Goal: Task Accomplishment & Management: Manage account settings

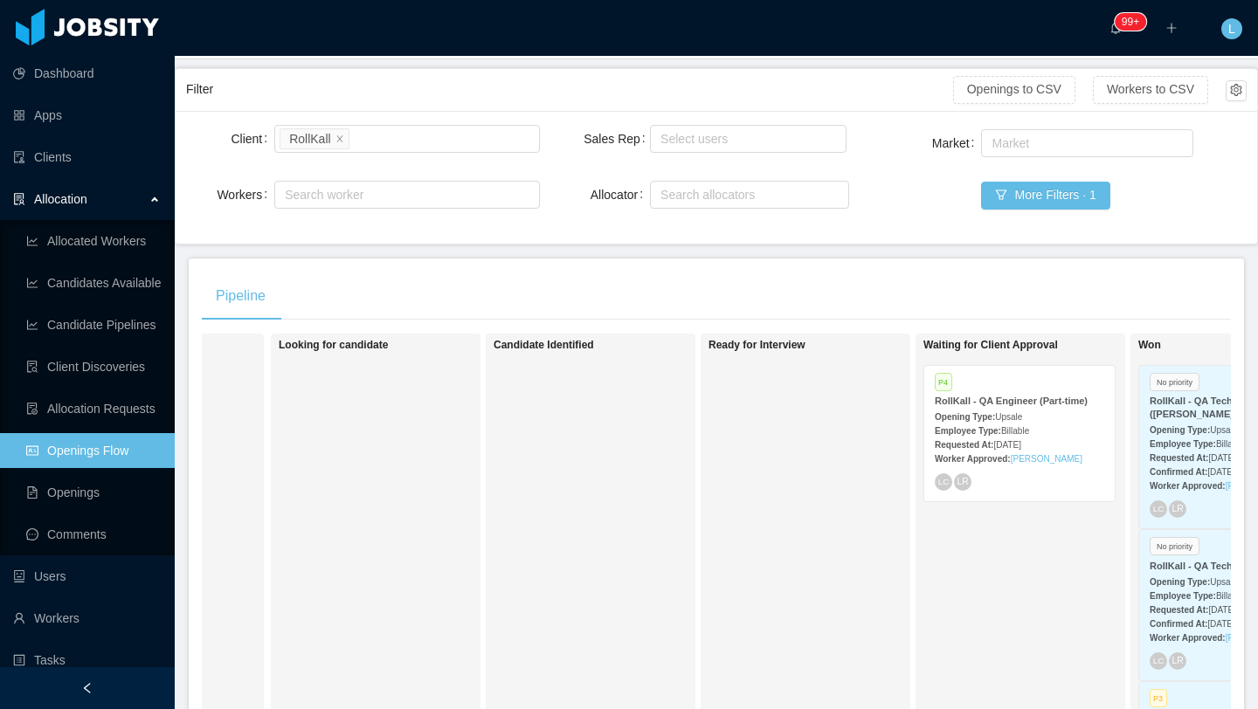
scroll to position [0, 170]
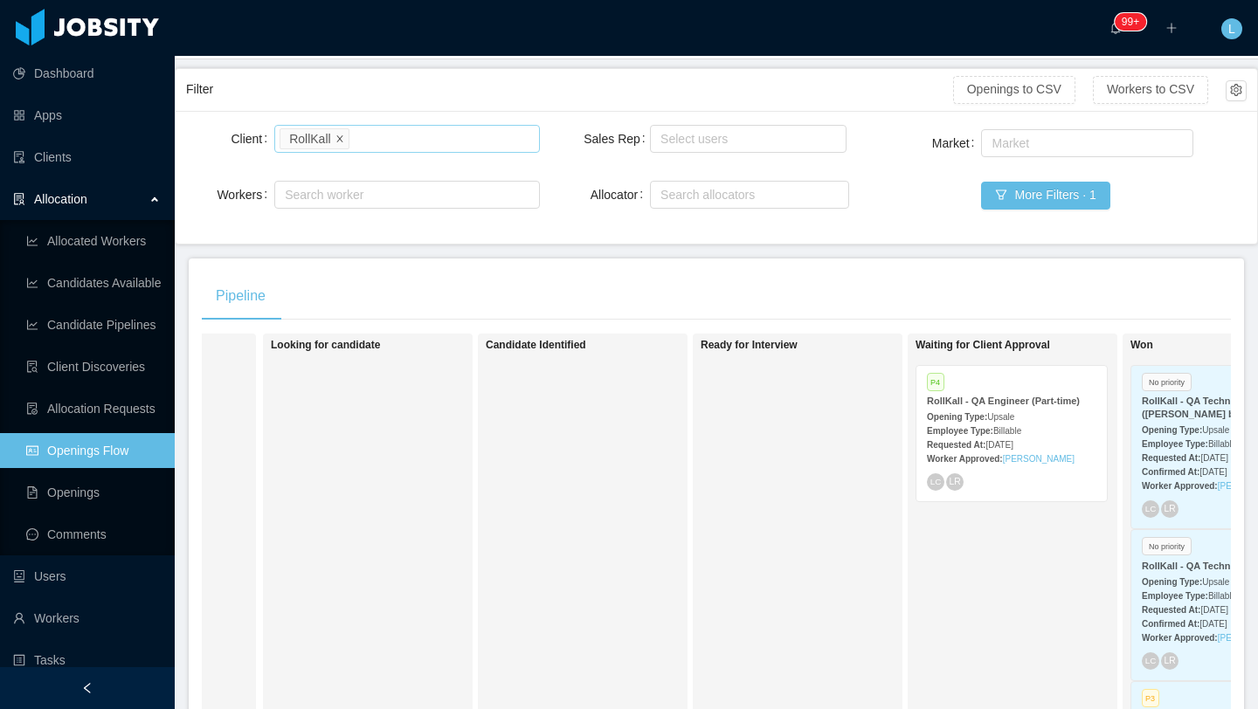
click at [338, 138] on icon "icon: close" at bounding box center [339, 138] width 6 height 6
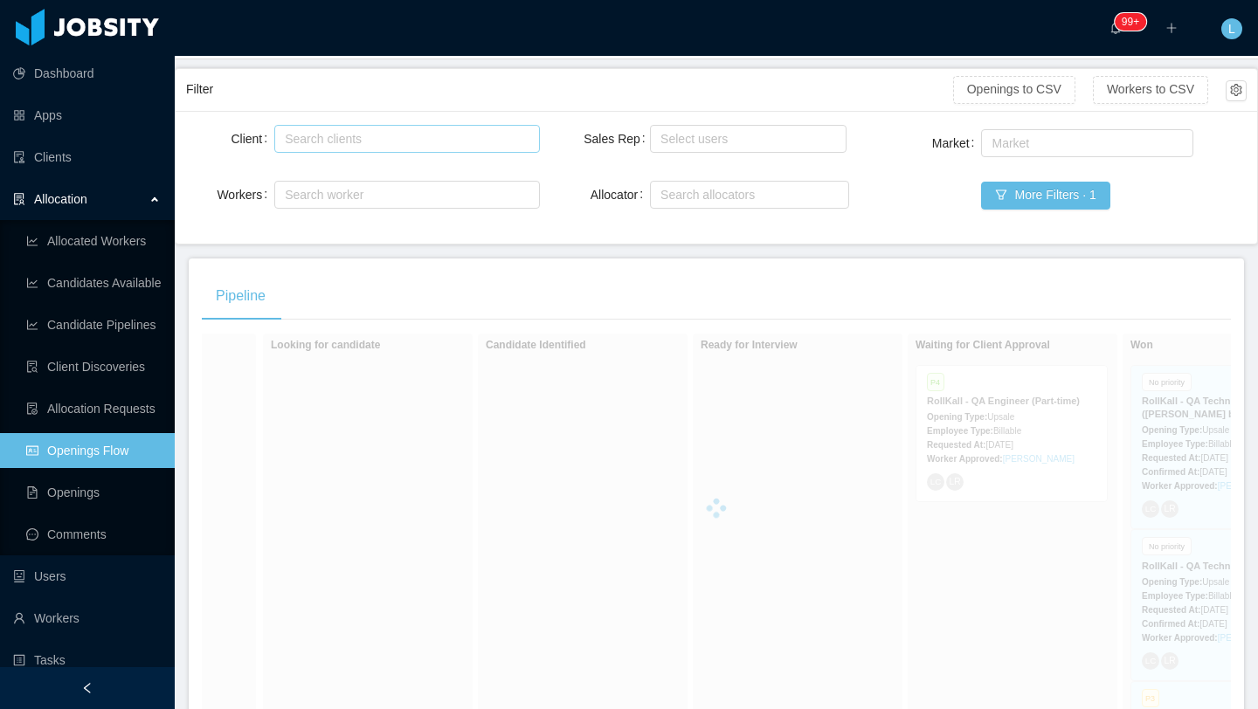
click at [340, 148] on div "Search clients" at bounding box center [404, 139] width 249 height 26
type input "*****"
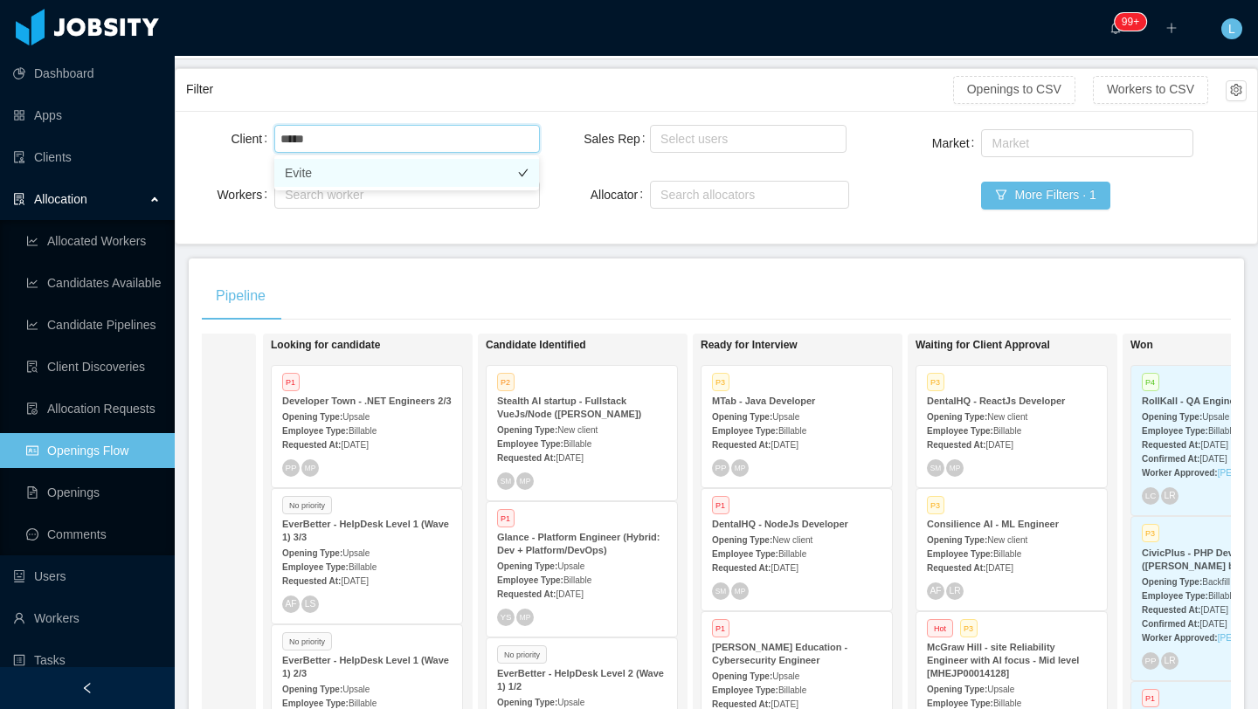
click at [329, 179] on li "Evite" at bounding box center [406, 173] width 265 height 28
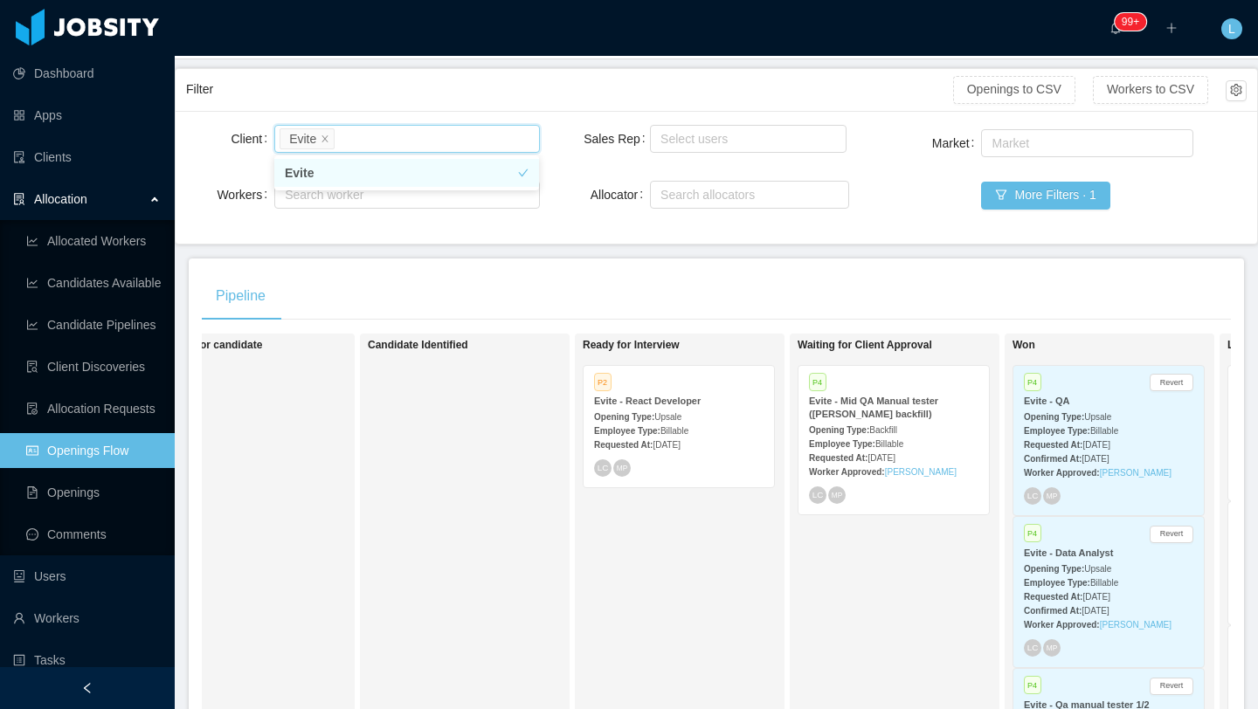
scroll to position [0, 288]
click at [882, 426] on span "Backfill" at bounding box center [883, 431] width 28 height 10
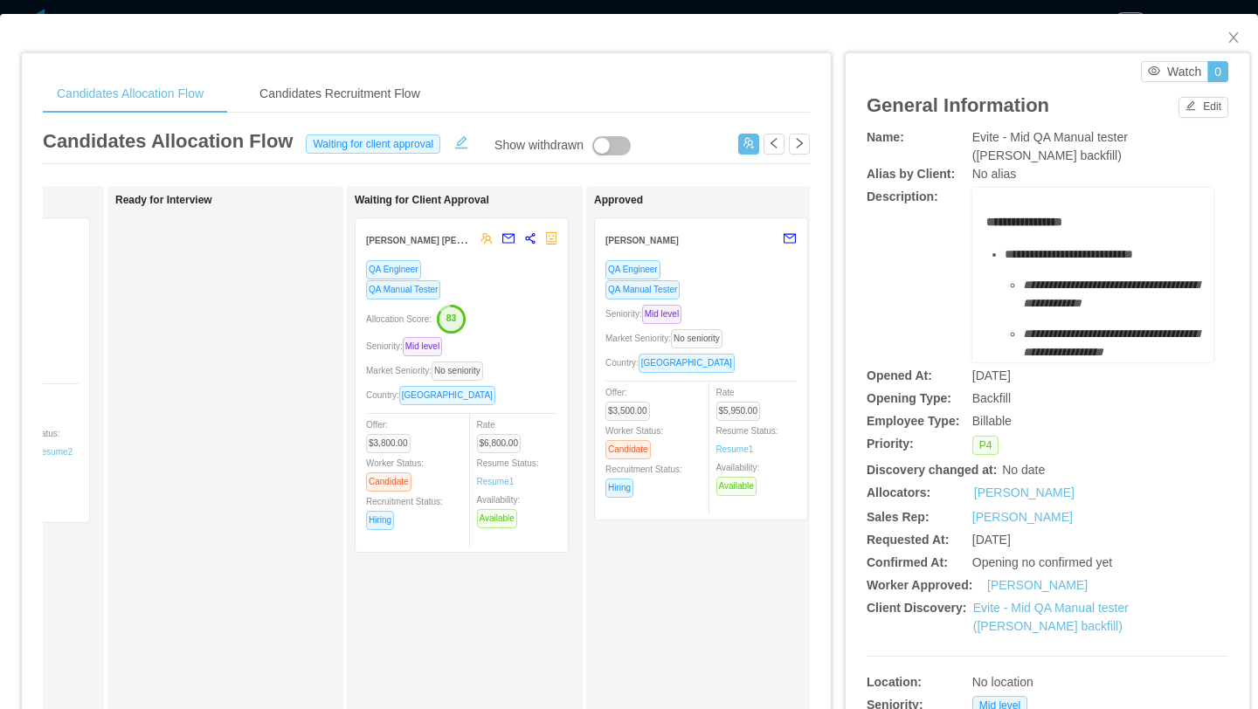
scroll to position [0, 449]
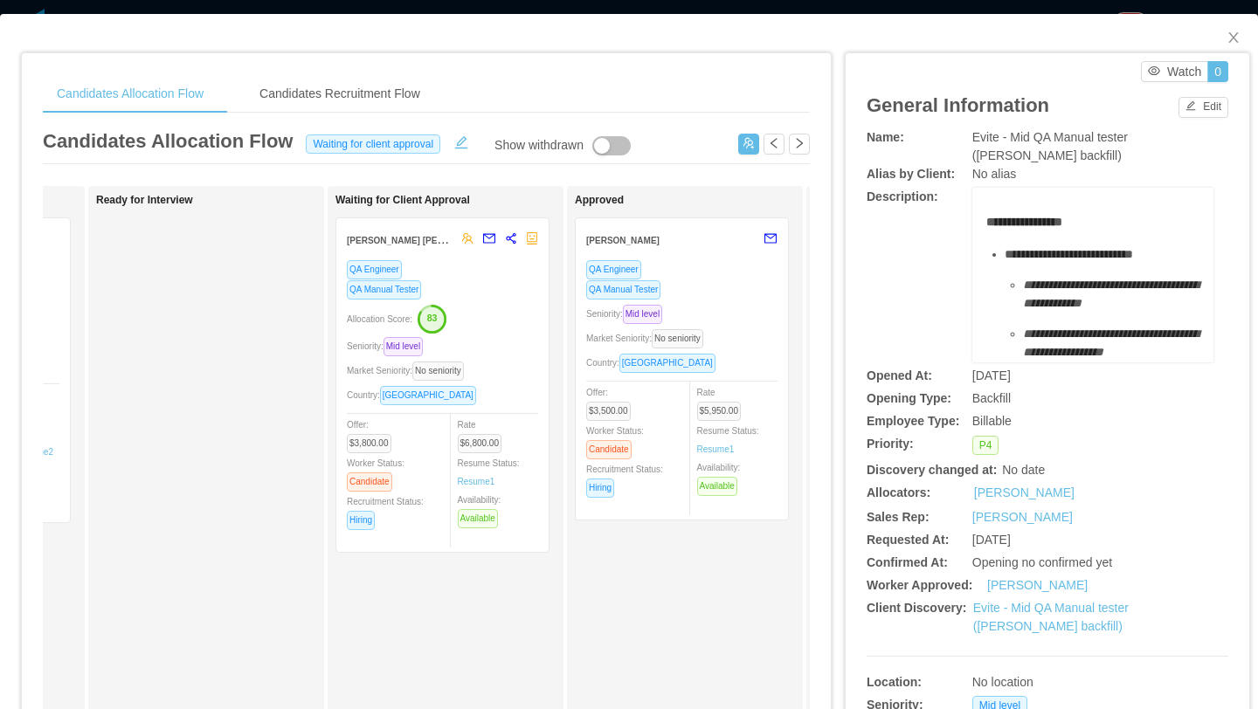
click at [728, 289] on div "QA Manual Tester" at bounding box center [681, 290] width 191 height 20
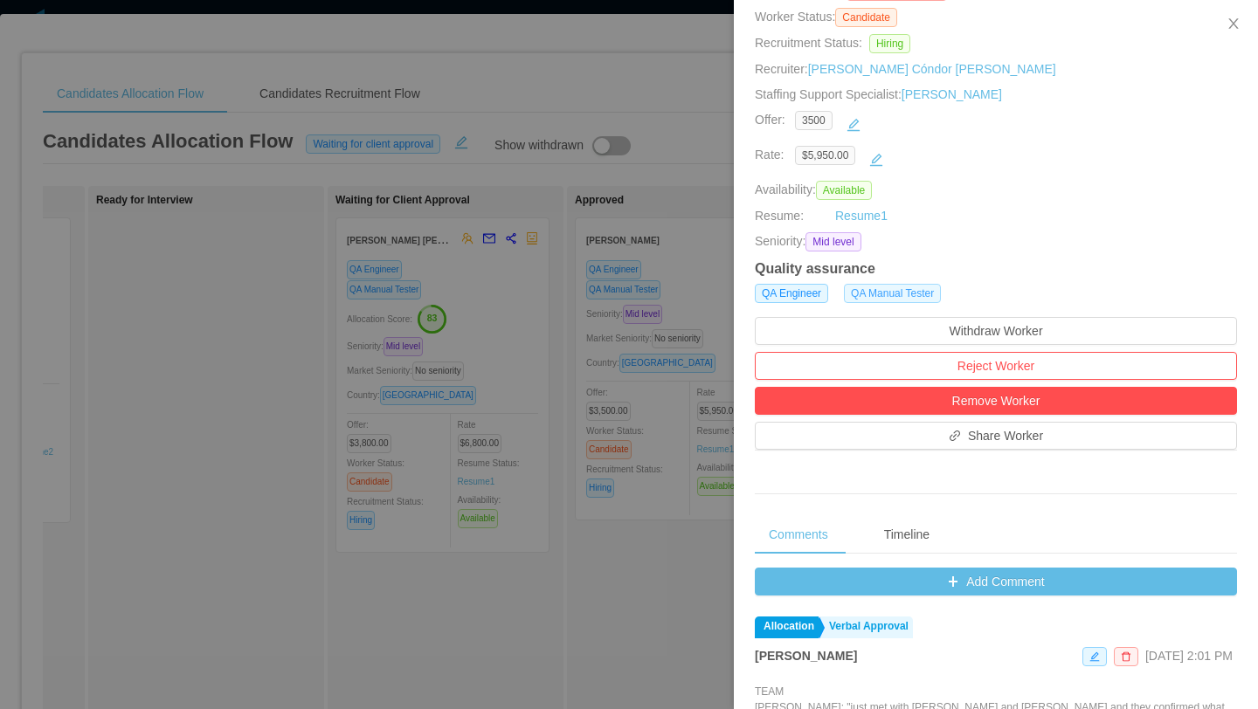
scroll to position [266, 0]
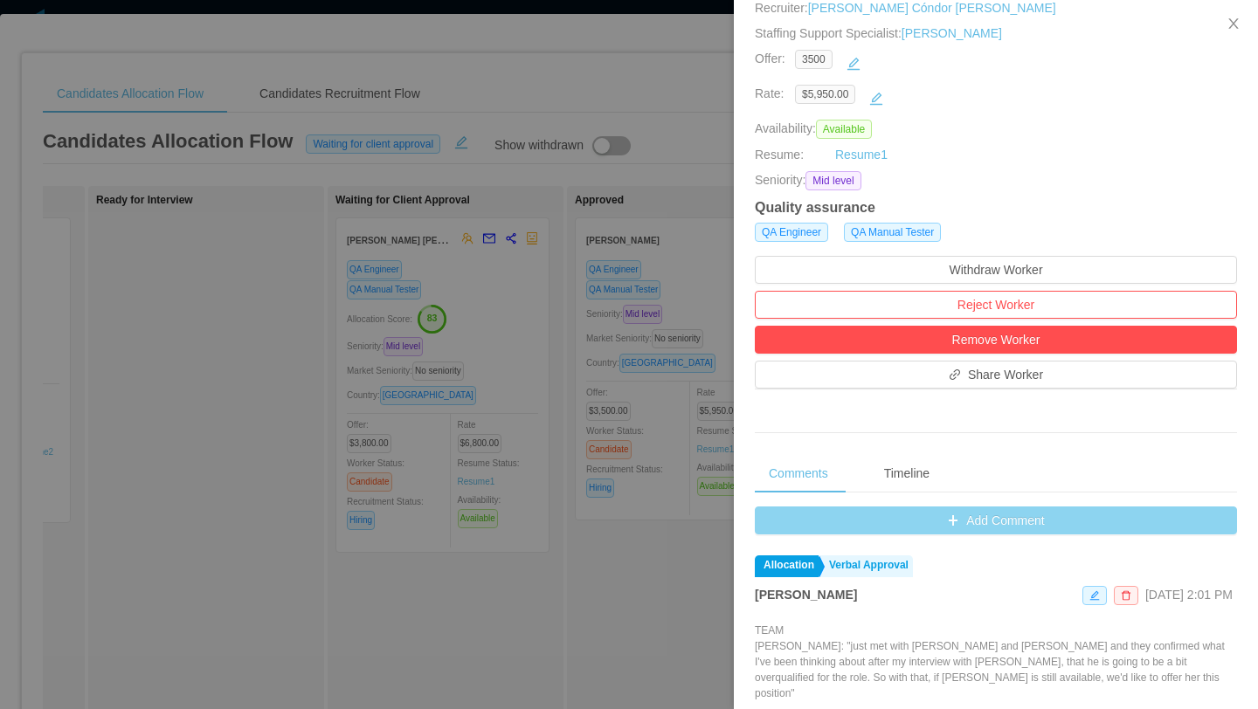
click at [930, 516] on button "Add Comment" at bounding box center [996, 521] width 482 height 28
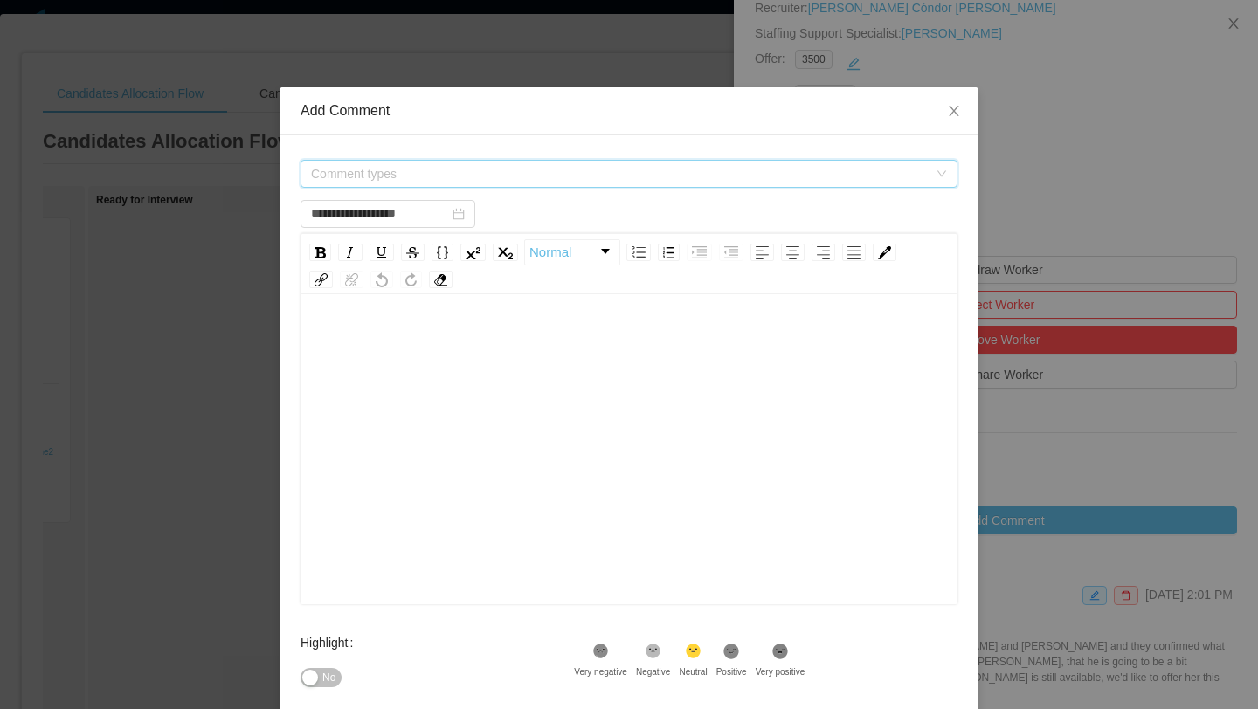
click at [468, 177] on span "Comment types" at bounding box center [619, 173] width 617 height 17
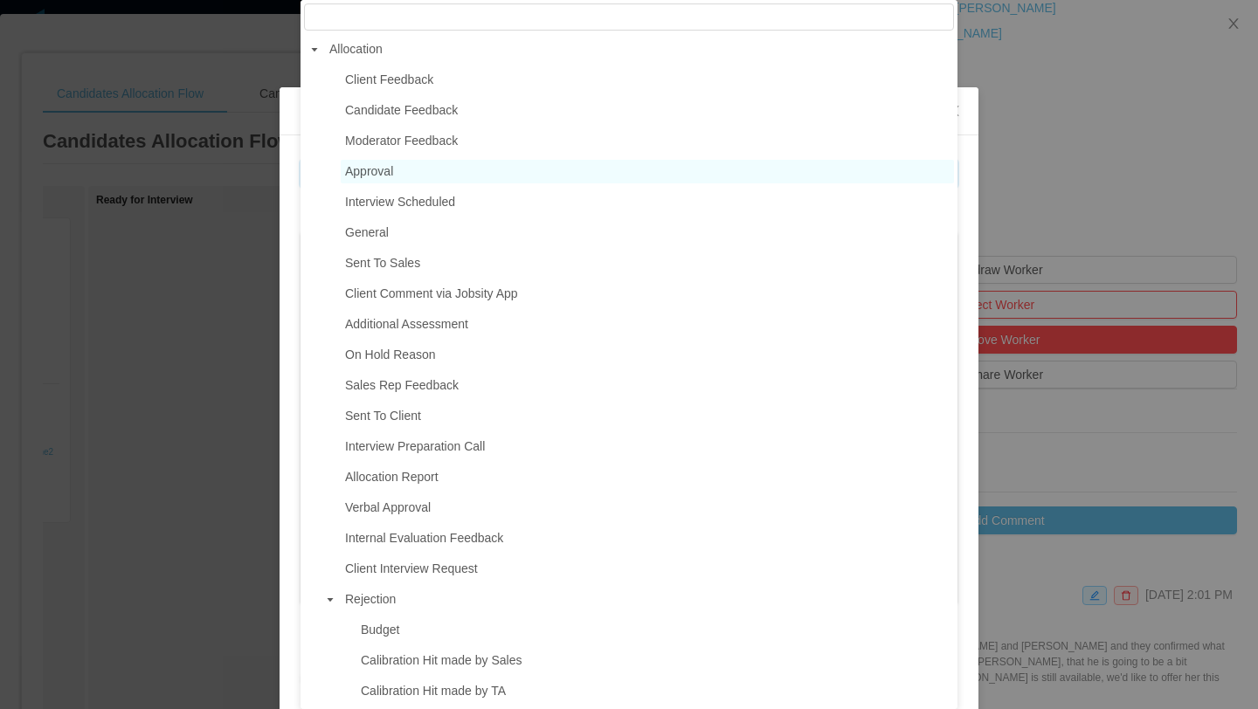
click at [418, 173] on span "Approval" at bounding box center [647, 172] width 613 height 24
type input "**********"
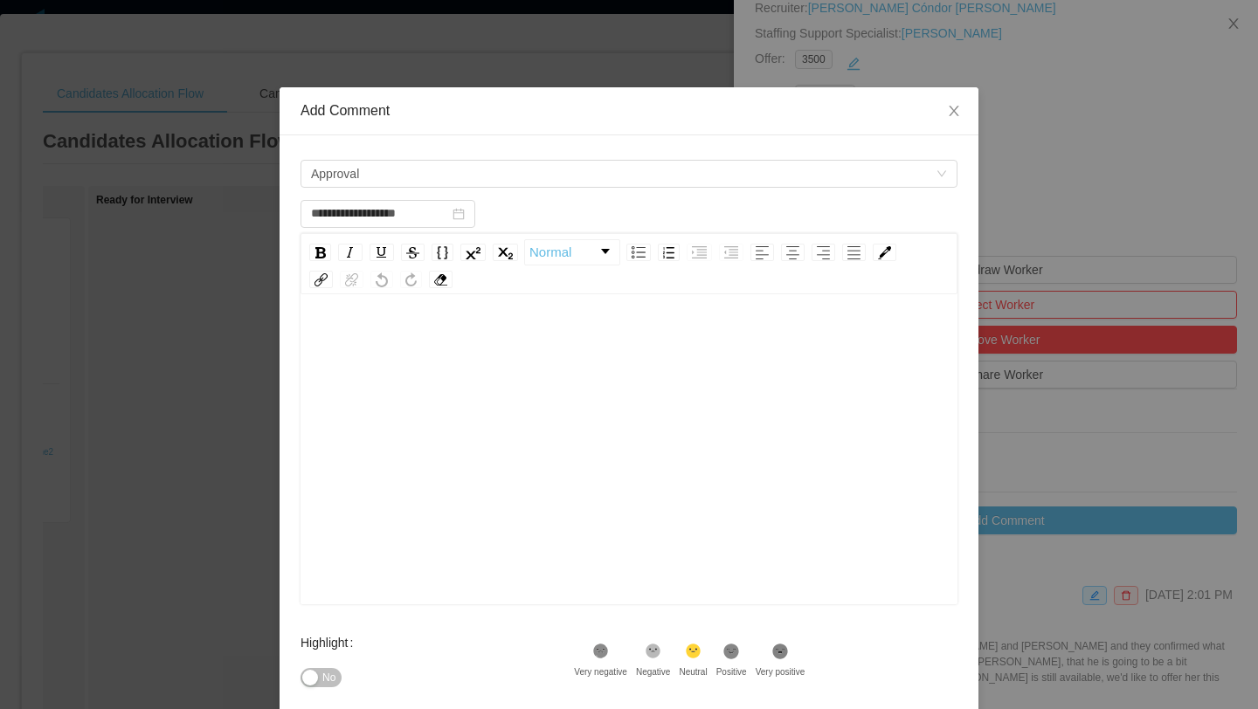
click at [400, 331] on div "rdw-editor" at bounding box center [630, 341] width 630 height 35
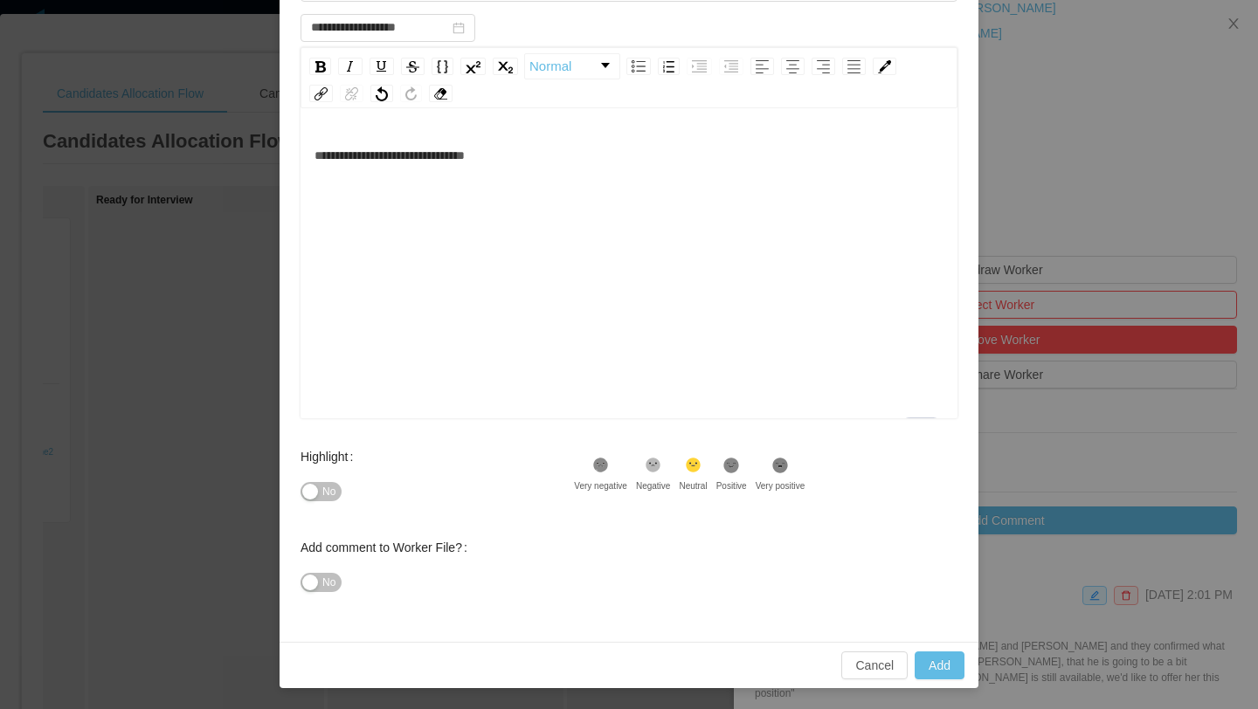
scroll to position [3, 0]
type input "**********"
click at [938, 670] on button "Add" at bounding box center [940, 666] width 50 height 28
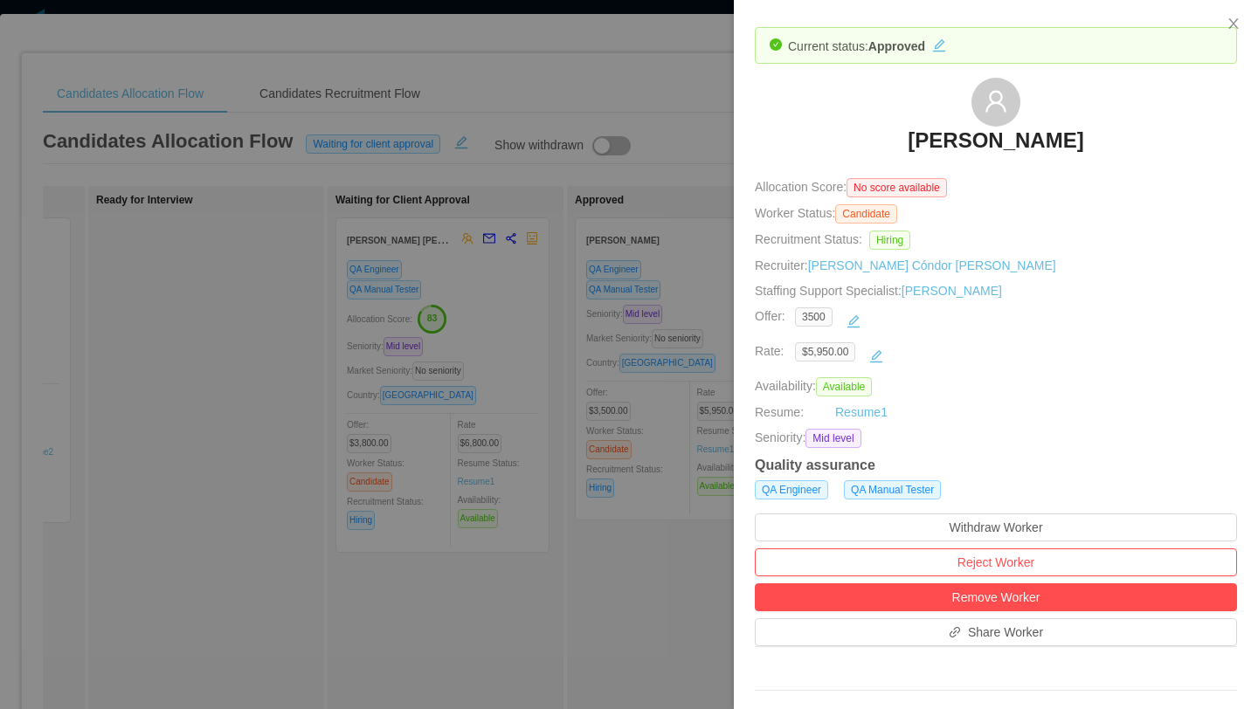
scroll to position [0, 0]
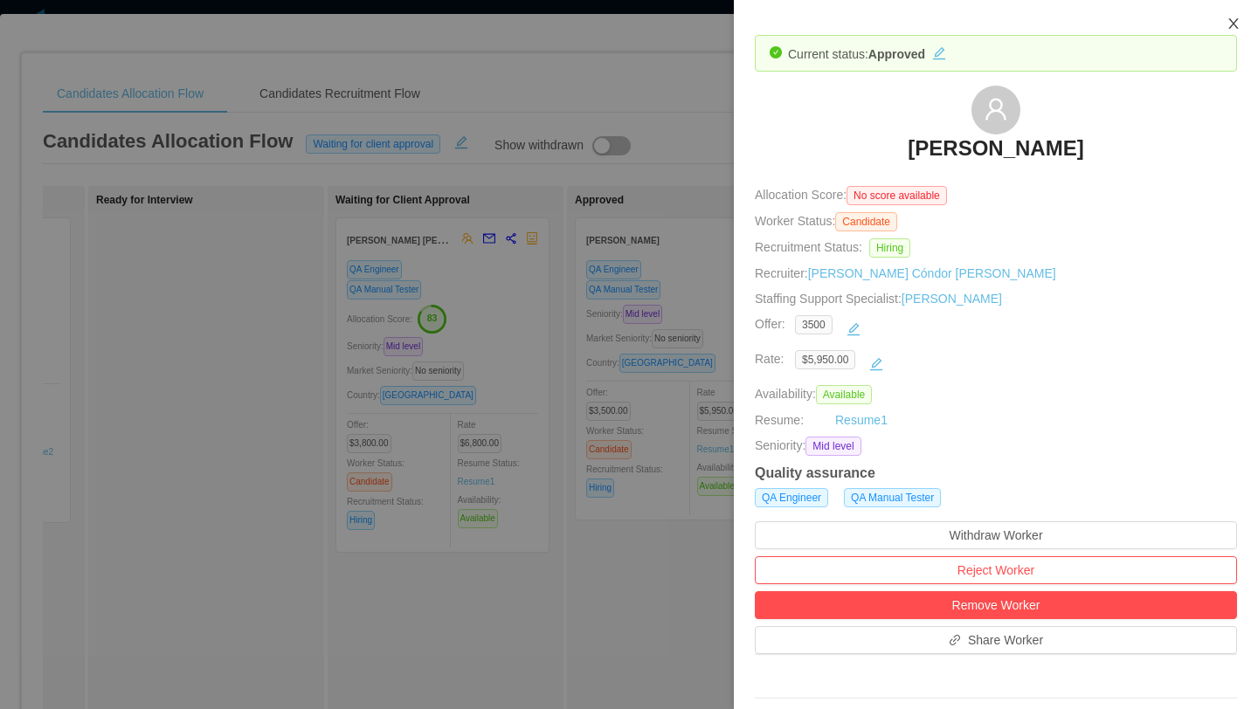
click at [1228, 29] on icon "icon: close" at bounding box center [1234, 24] width 14 height 14
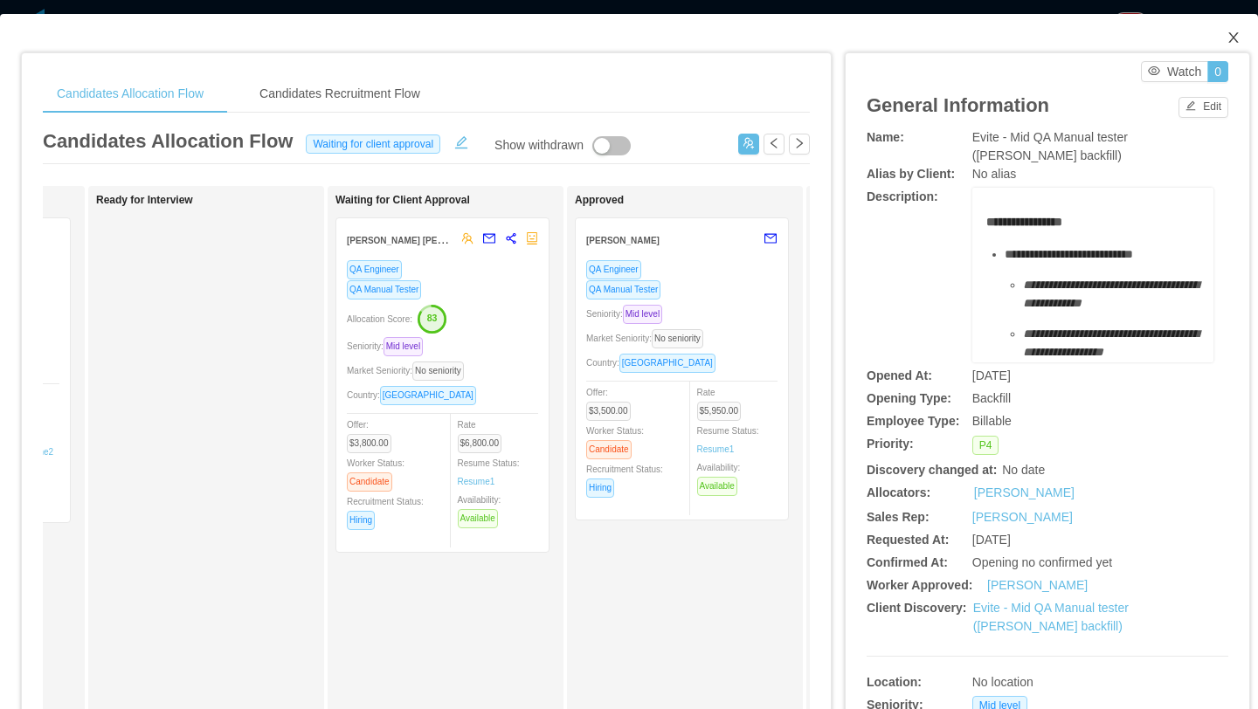
click at [1231, 43] on icon "icon: close" at bounding box center [1234, 38] width 14 height 14
